Goal: Information Seeking & Learning: Learn about a topic

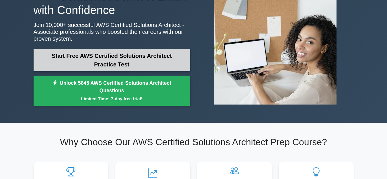
click at [121, 64] on link "Start Free AWS Certified Solutions Architect Practice Test" at bounding box center [112, 60] width 157 height 22
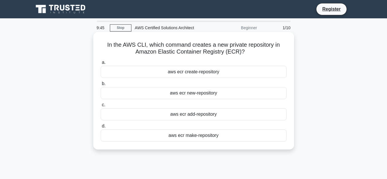
click at [204, 72] on div "aws ecr create-repository" at bounding box center [194, 72] width 186 height 12
click at [101, 65] on input "a. aws ecr create-repository" at bounding box center [101, 63] width 0 height 4
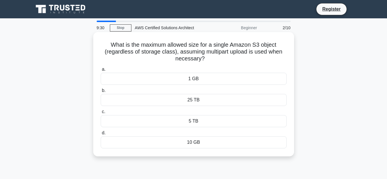
click at [205, 118] on div "5 TB" at bounding box center [194, 121] width 186 height 12
click at [101, 114] on input "c. 5 TB" at bounding box center [101, 112] width 0 height 4
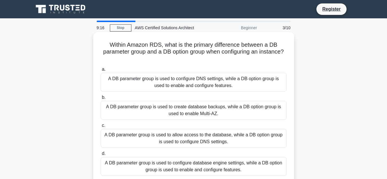
click at [179, 107] on div "A DB parameter group is used to create database backups, while a DB option grou…" at bounding box center [194, 110] width 186 height 19
click at [101, 100] on input "b. A DB parameter group is used to create database backups, while a DB option g…" at bounding box center [101, 98] width 0 height 4
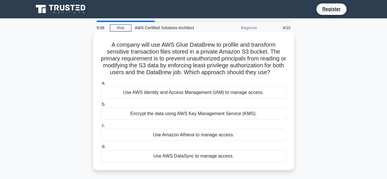
click at [188, 117] on div "Encrypt the data using AWS Key Management Service (KMS)." at bounding box center [194, 114] width 186 height 12
click at [101, 106] on input "b. Encrypt the data using AWS Key Management Service (KMS)." at bounding box center [101, 105] width 0 height 4
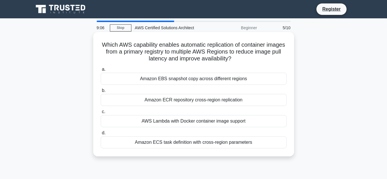
click at [181, 81] on div "Amazon EBS snapshot copy across different regions" at bounding box center [194, 79] width 186 height 12
click at [101, 71] on input "a. Amazon EBS snapshot copy across different regions" at bounding box center [101, 70] width 0 height 4
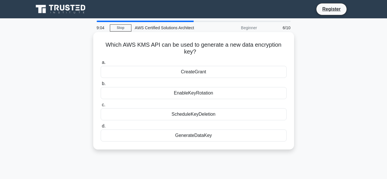
click at [196, 73] on div "CreateGrant" at bounding box center [194, 72] width 186 height 12
click at [101, 65] on input "a. CreateGrant" at bounding box center [101, 63] width 0 height 4
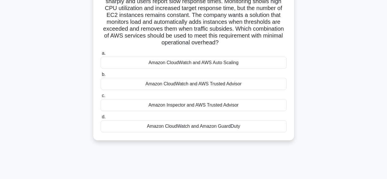
scroll to position [29, 0]
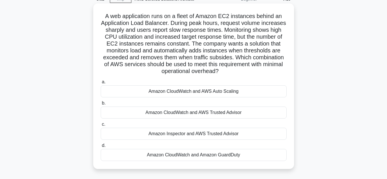
click at [197, 94] on div "Amazon CloudWatch and AWS Auto Scaling" at bounding box center [194, 91] width 186 height 12
click at [101, 84] on input "a. Amazon CloudWatch and AWS Auto Scaling" at bounding box center [101, 82] width 0 height 4
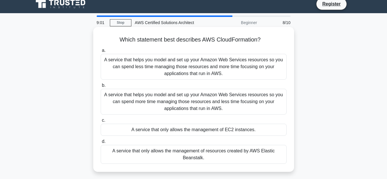
scroll to position [0, 0]
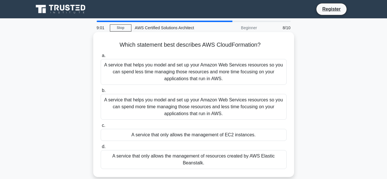
click at [202, 106] on div "A service that helps you model and set up your Amazon Web Services resources so…" at bounding box center [194, 107] width 186 height 26
click at [101, 93] on input "b. A service that helps you model and set up your Amazon Web Services resources…" at bounding box center [101, 91] width 0 height 4
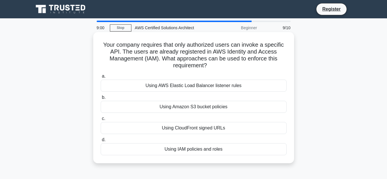
click at [197, 109] on div "Using Amazon S3 bucket policies" at bounding box center [194, 107] width 186 height 12
click at [101, 100] on input "b. Using Amazon S3 bucket policies" at bounding box center [101, 98] width 0 height 4
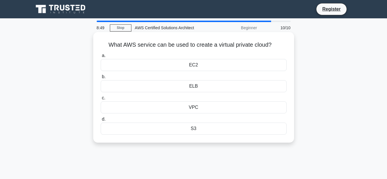
click at [195, 63] on div "EC2" at bounding box center [194, 65] width 186 height 12
click at [101, 58] on input "a. EC2" at bounding box center [101, 56] width 0 height 4
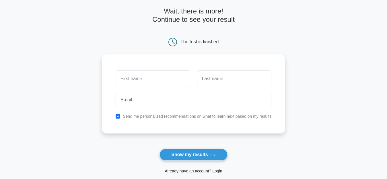
scroll to position [29, 0]
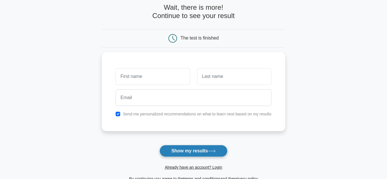
click at [194, 149] on button "Show my results" at bounding box center [193, 151] width 68 height 12
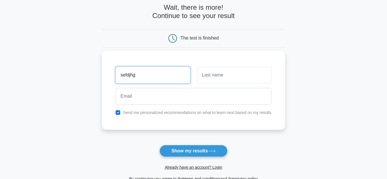
type input "sefdjhg"
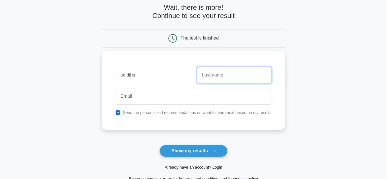
click at [216, 78] on input "text" at bounding box center [234, 75] width 74 height 17
type input "gjhm"
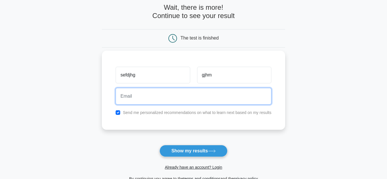
click at [149, 91] on input "email" at bounding box center [194, 96] width 156 height 17
type input "[EMAIL_ADDRESS][DOMAIN_NAME]"
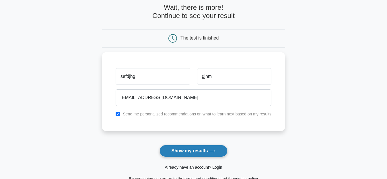
click at [179, 147] on button "Show my results" at bounding box center [193, 151] width 68 height 12
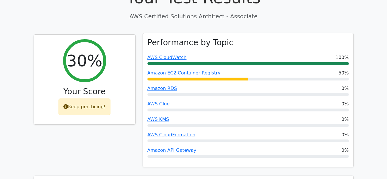
scroll to position [229, 0]
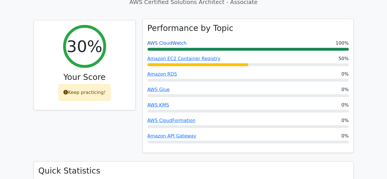
click at [165, 40] on link "AWS CloudWatch" at bounding box center [166, 42] width 39 height 5
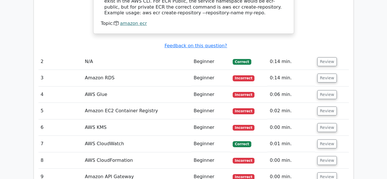
scroll to position [688, 0]
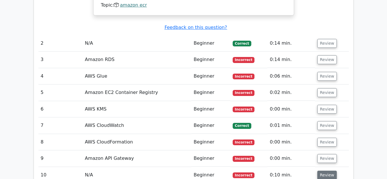
click at [324, 171] on button "Review" at bounding box center [327, 175] width 20 height 9
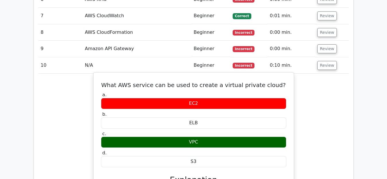
scroll to position [803, 0]
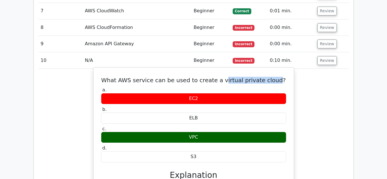
drag, startPoint x: 223, startPoint y: 46, endPoint x: 273, endPoint y: 48, distance: 49.7
click at [273, 77] on h5 "What AWS service can be used to create a virtual private cloud?" at bounding box center [193, 80] width 186 height 7
click at [256, 77] on h5 "What AWS service can be used to create a virtual private cloud?" at bounding box center [193, 80] width 186 height 7
drag, startPoint x: 222, startPoint y: 46, endPoint x: 271, endPoint y: 50, distance: 49.2
click at [271, 77] on h5 "What AWS service can be used to create a virtual private cloud?" at bounding box center [193, 80] width 186 height 7
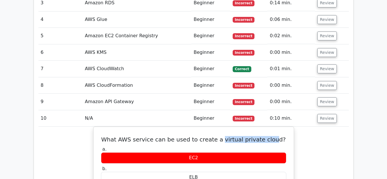
scroll to position [717, 0]
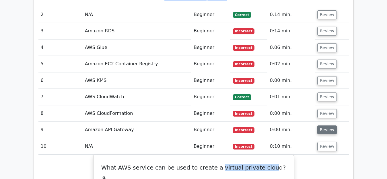
click at [330, 126] on button "Review" at bounding box center [327, 130] width 20 height 9
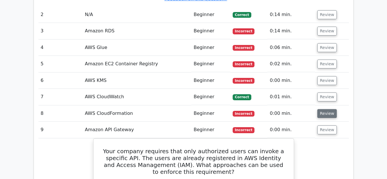
click at [324, 109] on button "Review" at bounding box center [327, 113] width 20 height 9
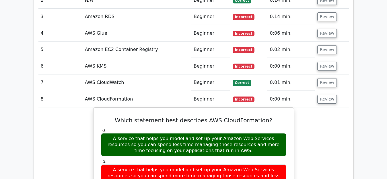
scroll to position [746, 0]
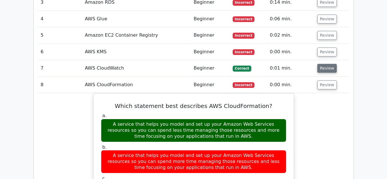
click at [330, 64] on button "Review" at bounding box center [327, 68] width 20 height 9
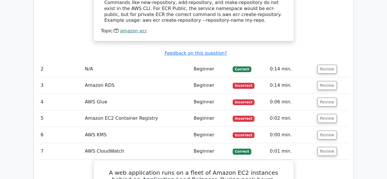
scroll to position [660, 0]
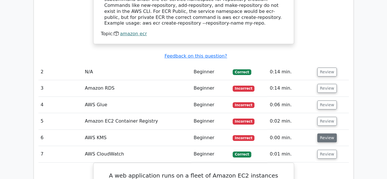
click at [326, 134] on button "Review" at bounding box center [327, 138] width 20 height 9
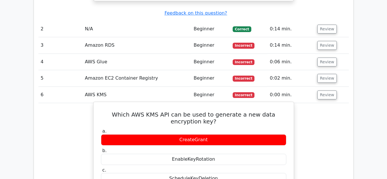
scroll to position [688, 0]
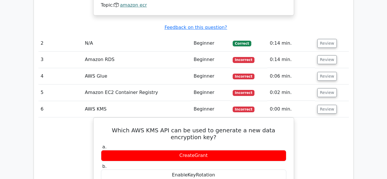
click at [328, 85] on td "Review" at bounding box center [332, 93] width 34 height 16
click at [322, 88] on button "Review" at bounding box center [327, 92] width 20 height 9
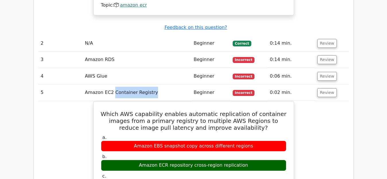
drag, startPoint x: 112, startPoint y: 59, endPoint x: 152, endPoint y: 60, distance: 39.9
click at [152, 85] on td "Amazon EC2 Container Registry" at bounding box center [137, 93] width 109 height 16
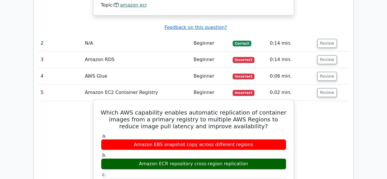
click at [164, 159] on div "Amazon ECR repository cross-region replication" at bounding box center [193, 164] width 185 height 11
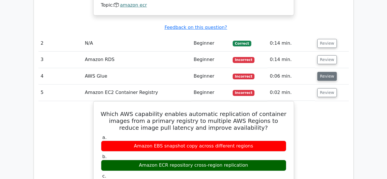
click at [325, 72] on button "Review" at bounding box center [327, 76] width 20 height 9
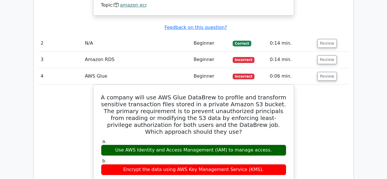
click at [90, 52] on td "Amazon RDS" at bounding box center [137, 60] width 109 height 16
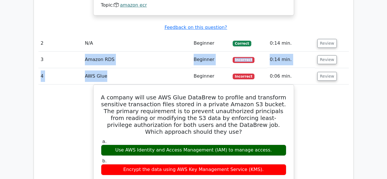
drag, startPoint x: 85, startPoint y: 25, endPoint x: 182, endPoint y: 38, distance: 98.4
click at [257, 52] on td "Incorrect" at bounding box center [248, 60] width 37 height 16
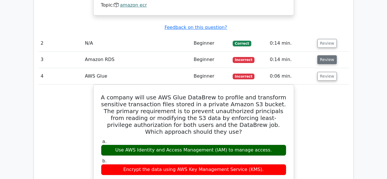
click at [321, 55] on button "Review" at bounding box center [327, 59] width 20 height 9
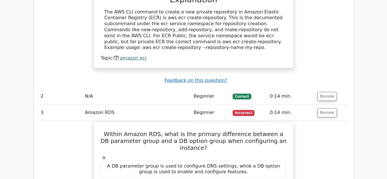
scroll to position [631, 0]
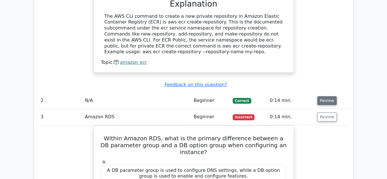
click at [324, 96] on button "Review" at bounding box center [327, 100] width 20 height 9
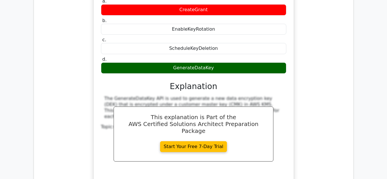
scroll to position [1835, 0]
